Goal: Transaction & Acquisition: Purchase product/service

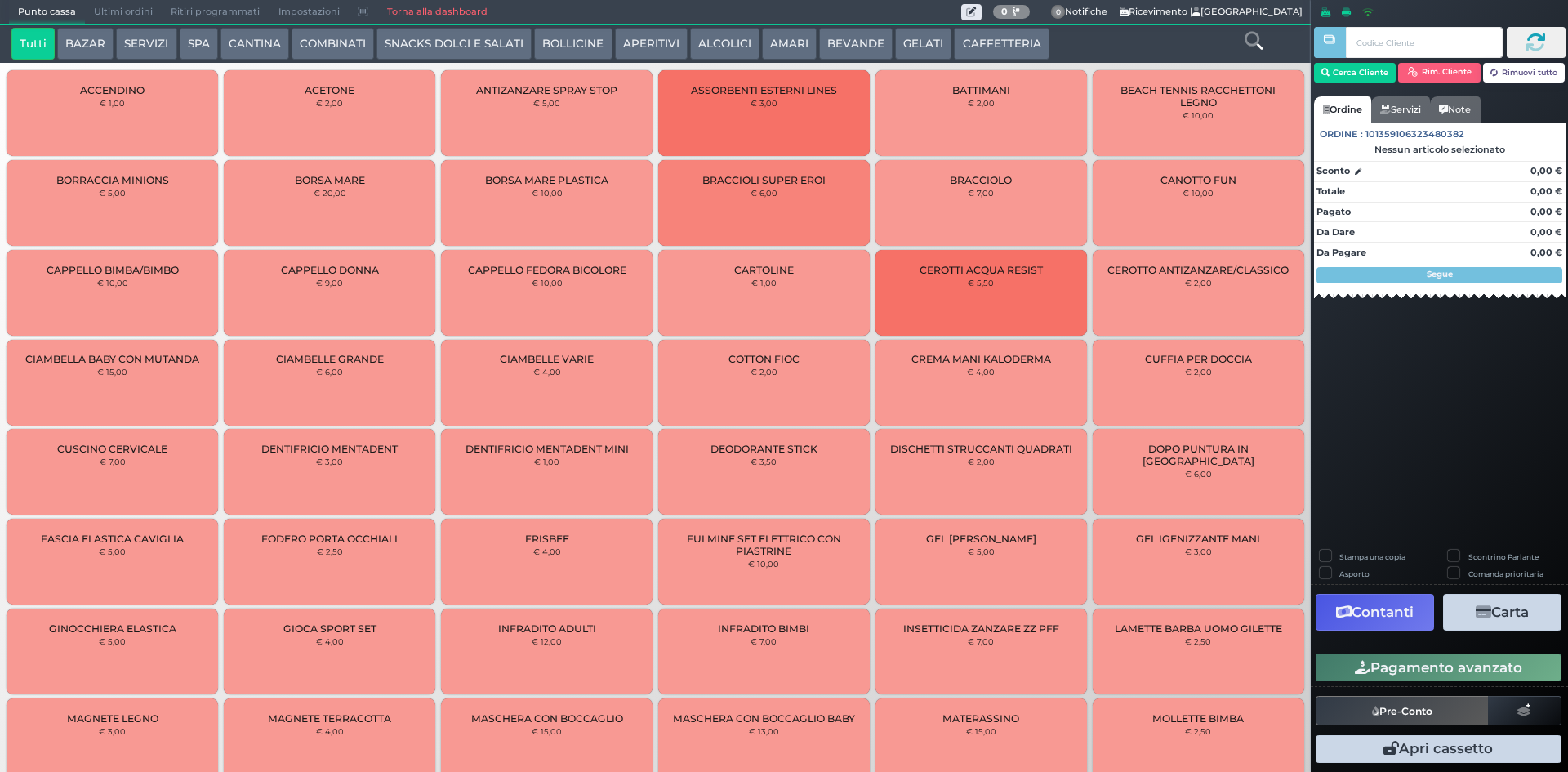
click at [907, 43] on button "GELATI" at bounding box center [924, 43] width 57 height 33
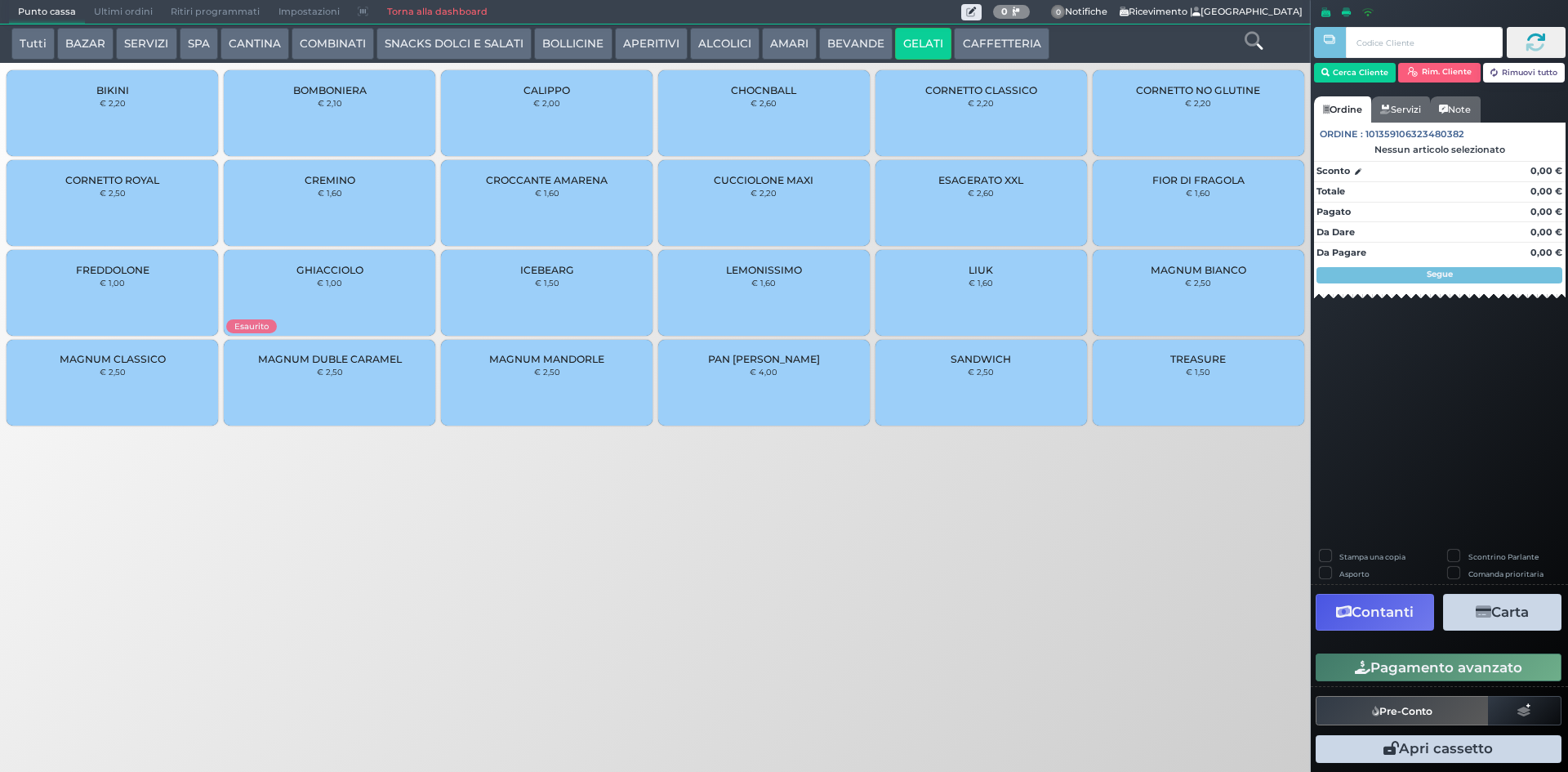
click at [963, 110] on div "CORNETTO CLASSICO € 2,20" at bounding box center [981, 113] width 212 height 86
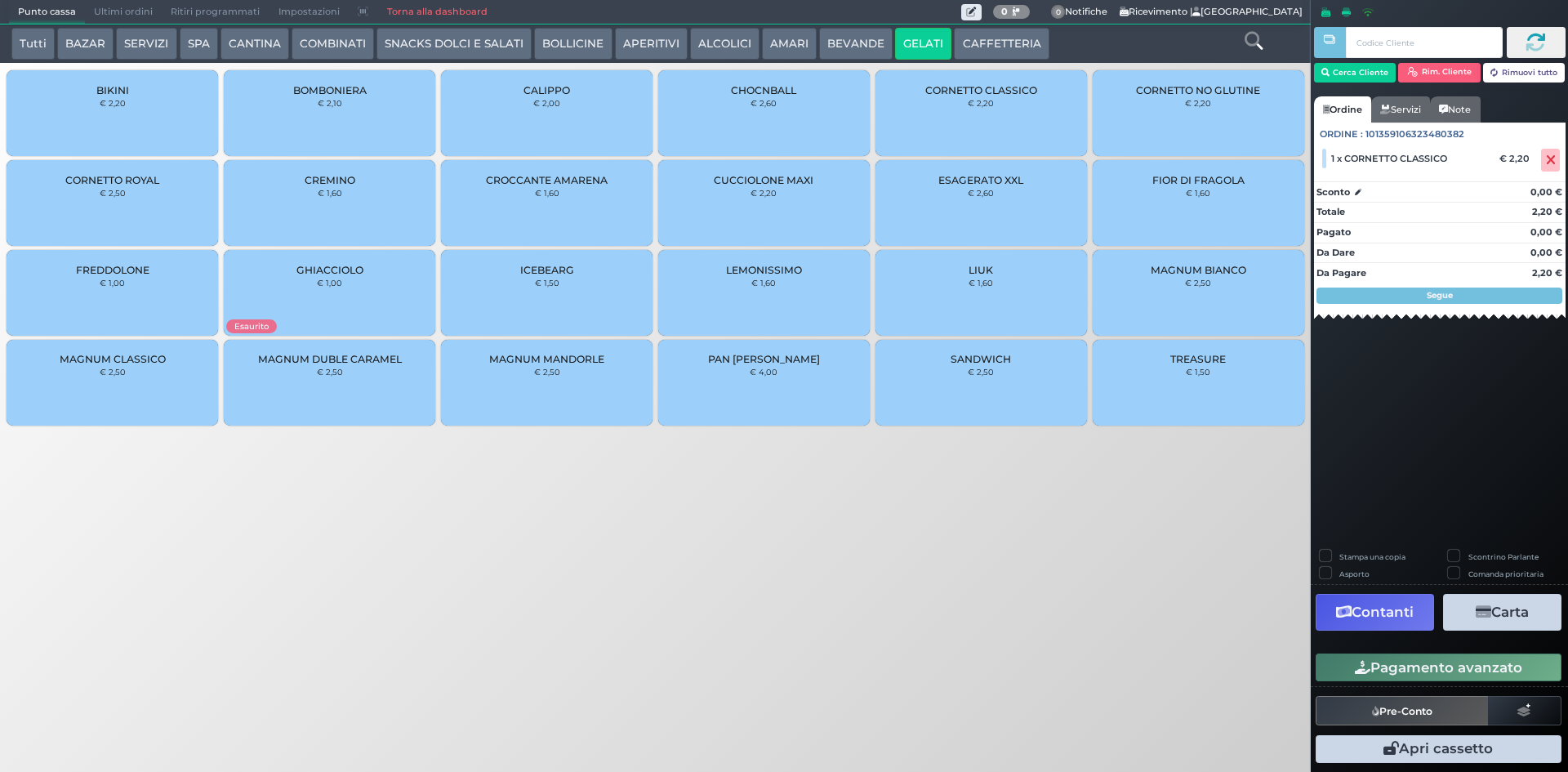
click at [1440, 670] on button "Pagamento avanzato" at bounding box center [1439, 667] width 246 height 28
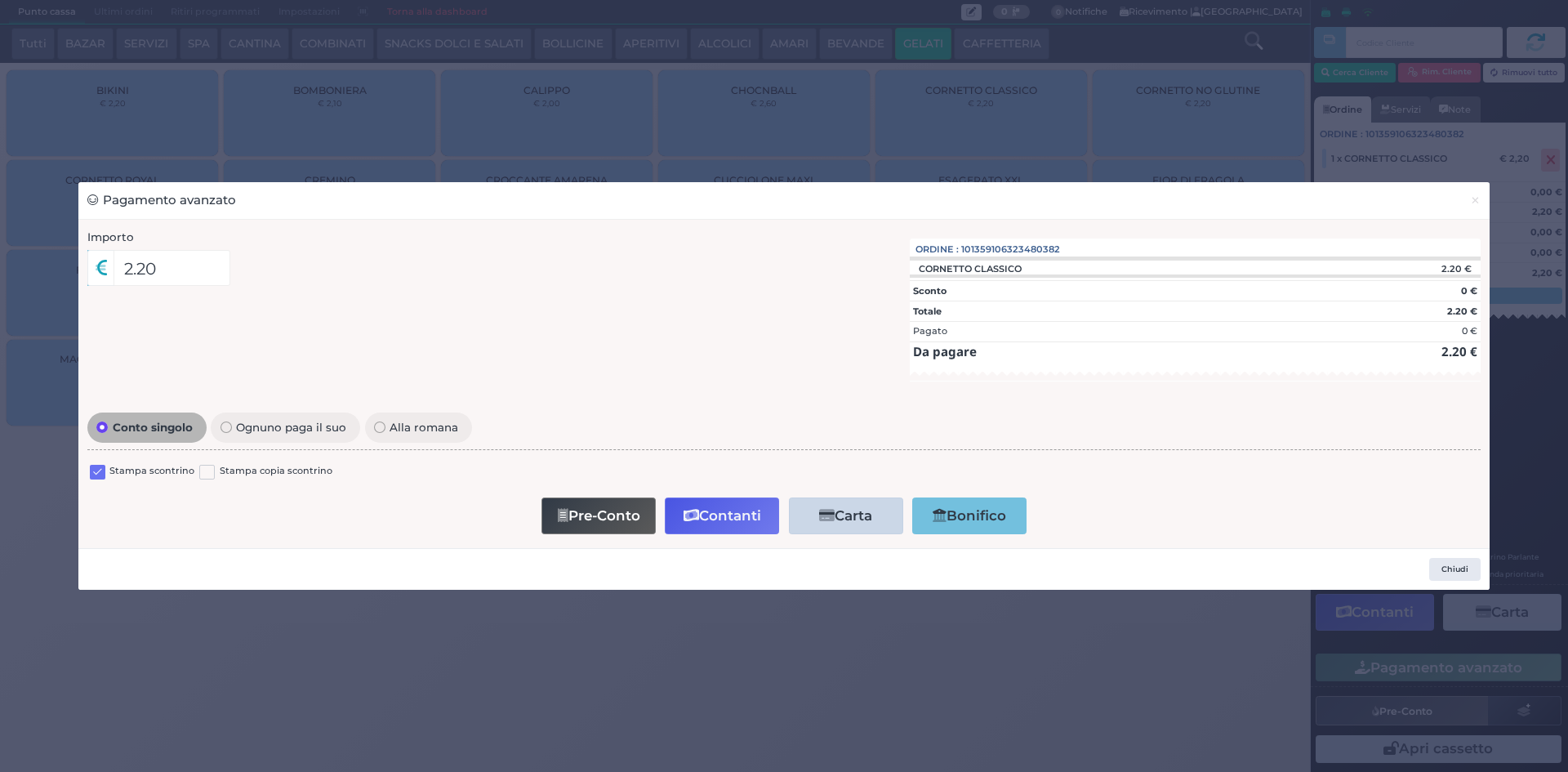
click at [96, 472] on label at bounding box center [98, 473] width 16 height 16
click at [0, 0] on input "checkbox" at bounding box center [0, 0] width 0 height 0
click at [754, 507] on button "Contanti" at bounding box center [722, 516] width 114 height 37
